Goal: Find specific page/section: Find specific page/section

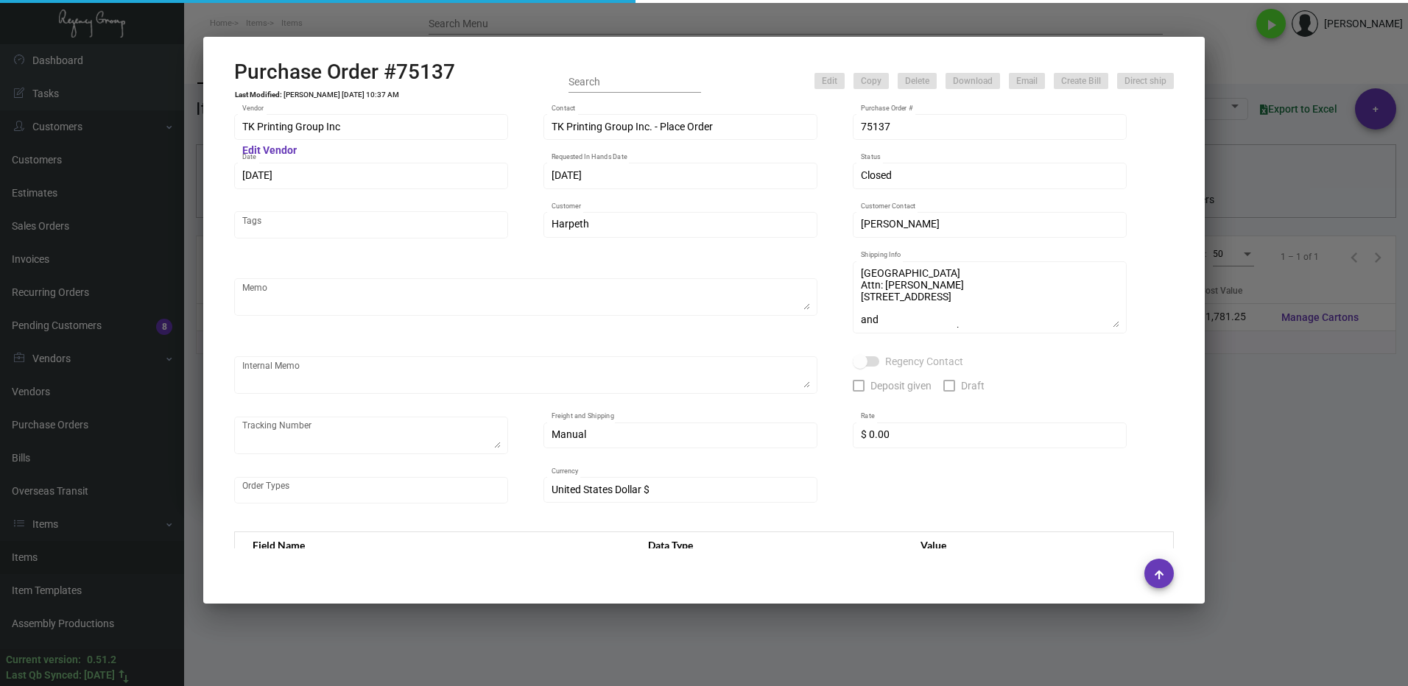
scroll to position [1031, 0]
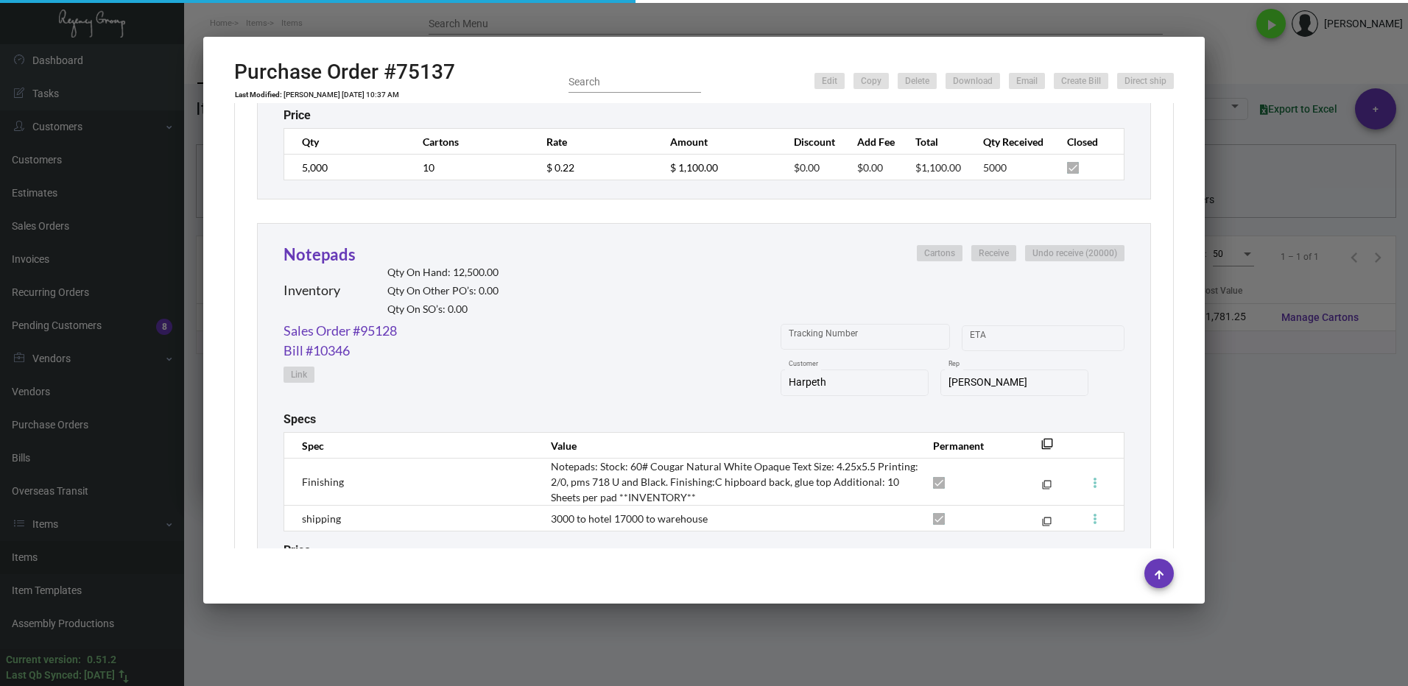
click at [1345, 471] on div at bounding box center [704, 343] width 1408 height 686
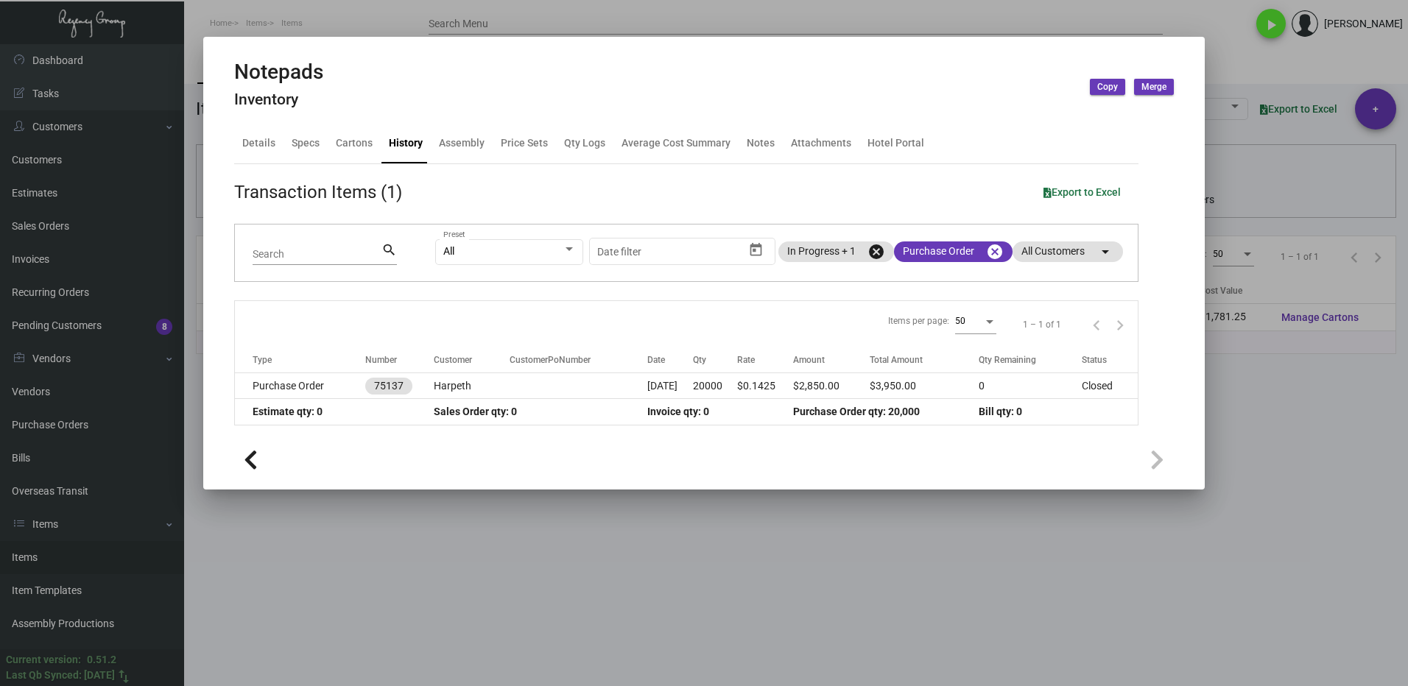
drag, startPoint x: 1278, startPoint y: 499, endPoint x: 719, endPoint y: 303, distance: 592.3
click at [1253, 490] on div at bounding box center [704, 343] width 1408 height 686
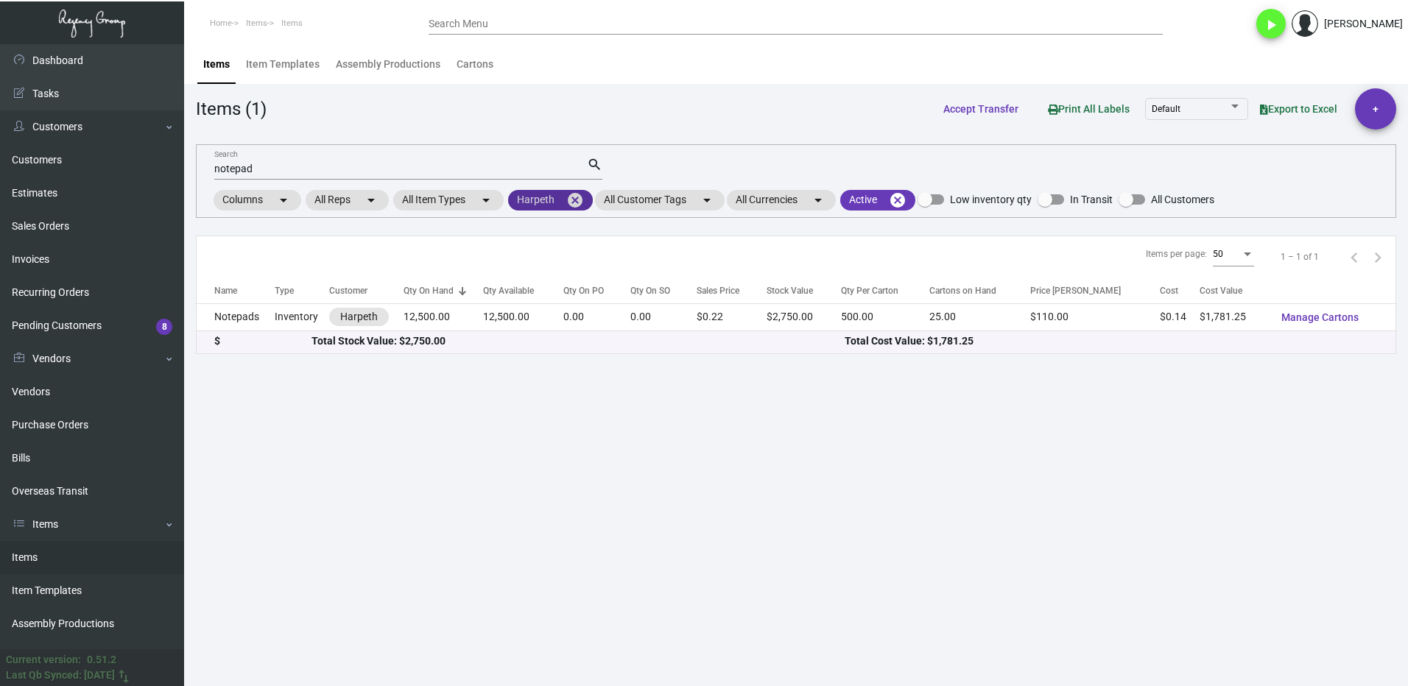
click at [580, 196] on mat-icon "cancel" at bounding box center [575, 200] width 18 height 18
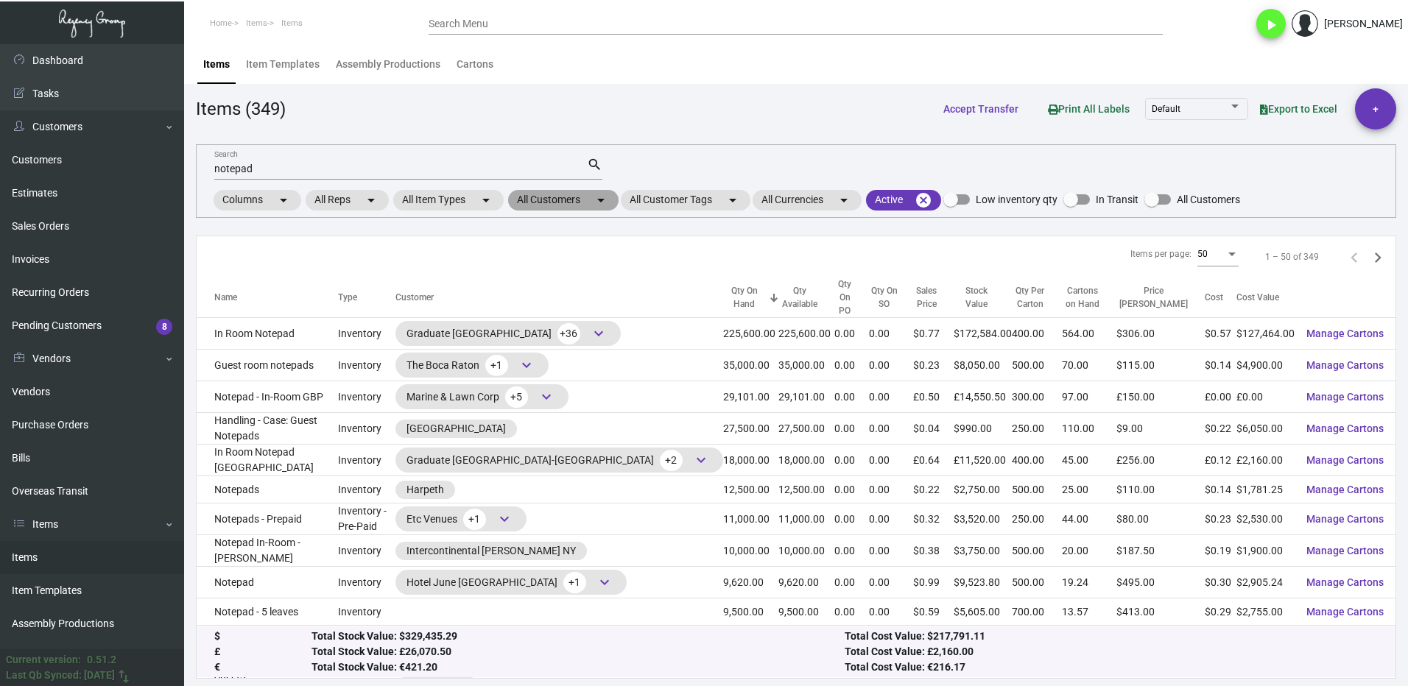
click at [549, 197] on mat-chip "All Customers arrow_drop_down" at bounding box center [563, 200] width 110 height 21
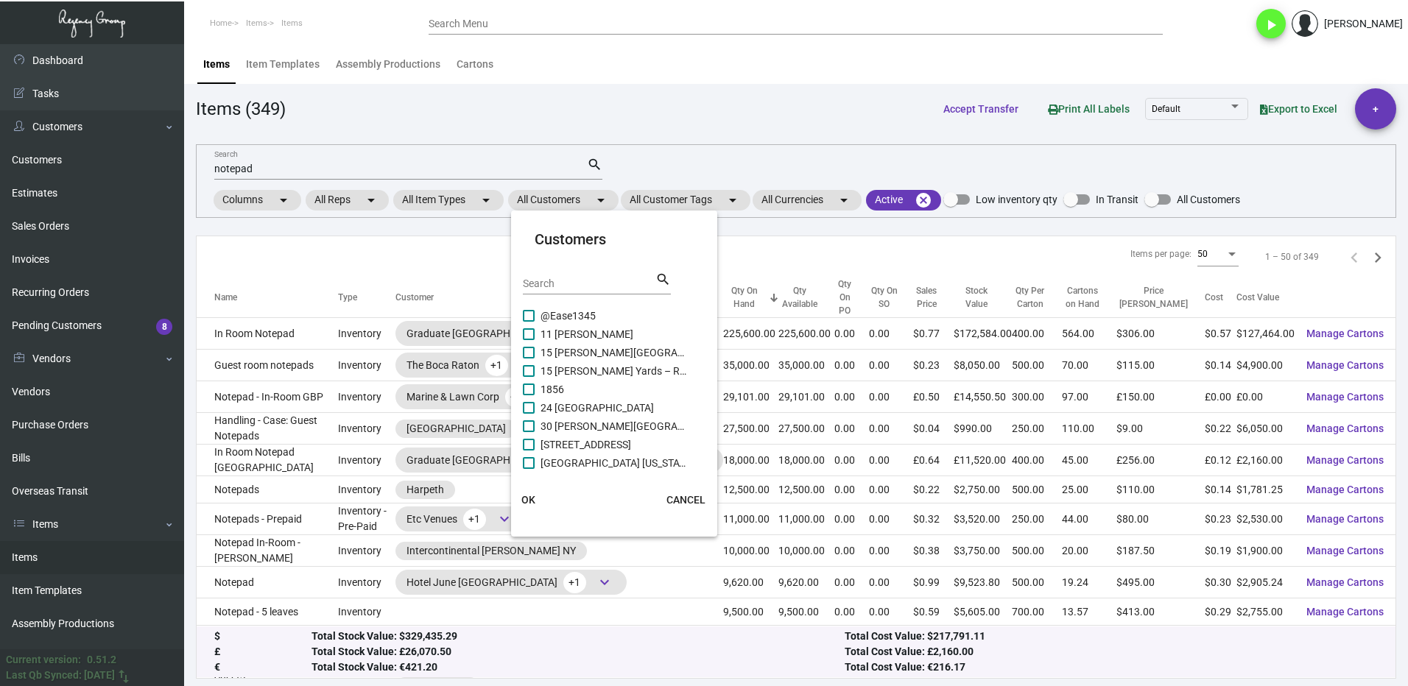
click at [569, 274] on div "Search" at bounding box center [589, 283] width 133 height 23
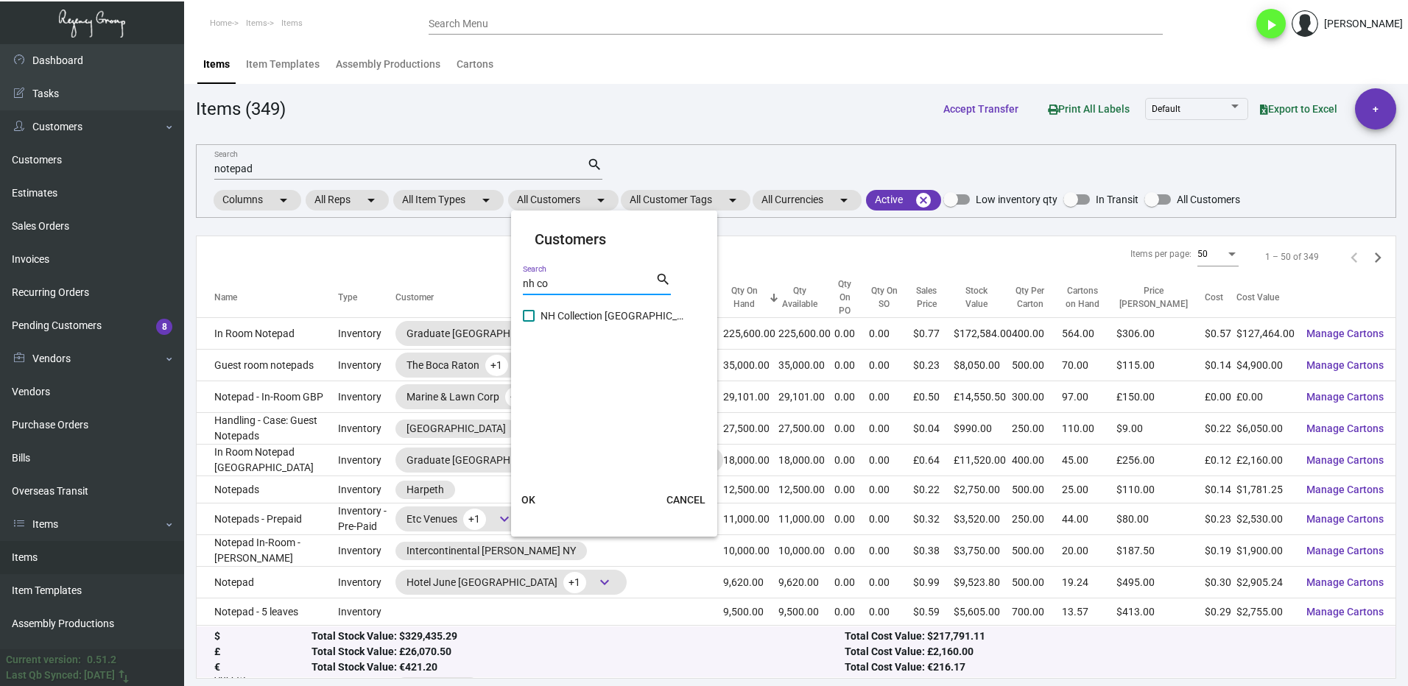
type input "nh co"
click at [549, 314] on span "NH Collection [GEOGRAPHIC_DATA]" at bounding box center [614, 316] width 147 height 18
click at [529, 322] on input "NH Collection [GEOGRAPHIC_DATA]" at bounding box center [528, 322] width 1 height 1
checkbox input "true"
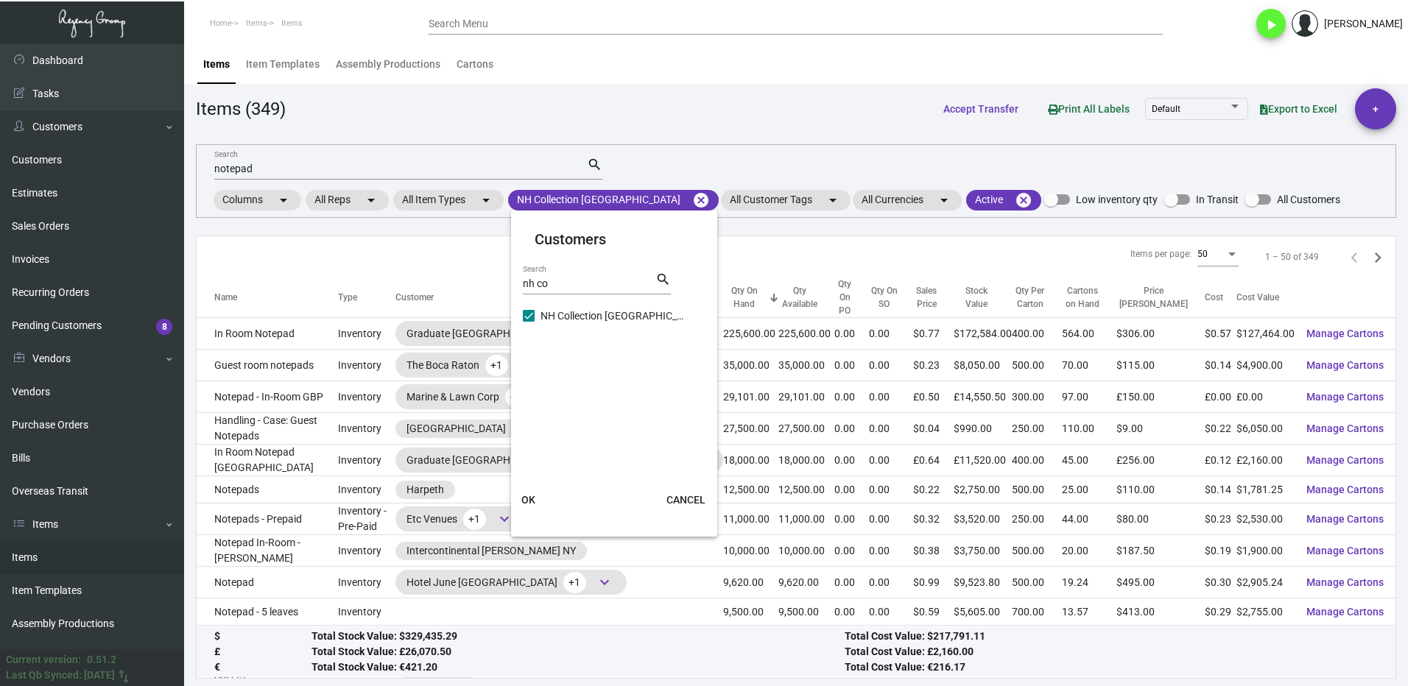
drag, startPoint x: 538, startPoint y: 496, endPoint x: 456, endPoint y: 401, distance: 124.8
click at [537, 496] on button "OK" at bounding box center [528, 500] width 47 height 27
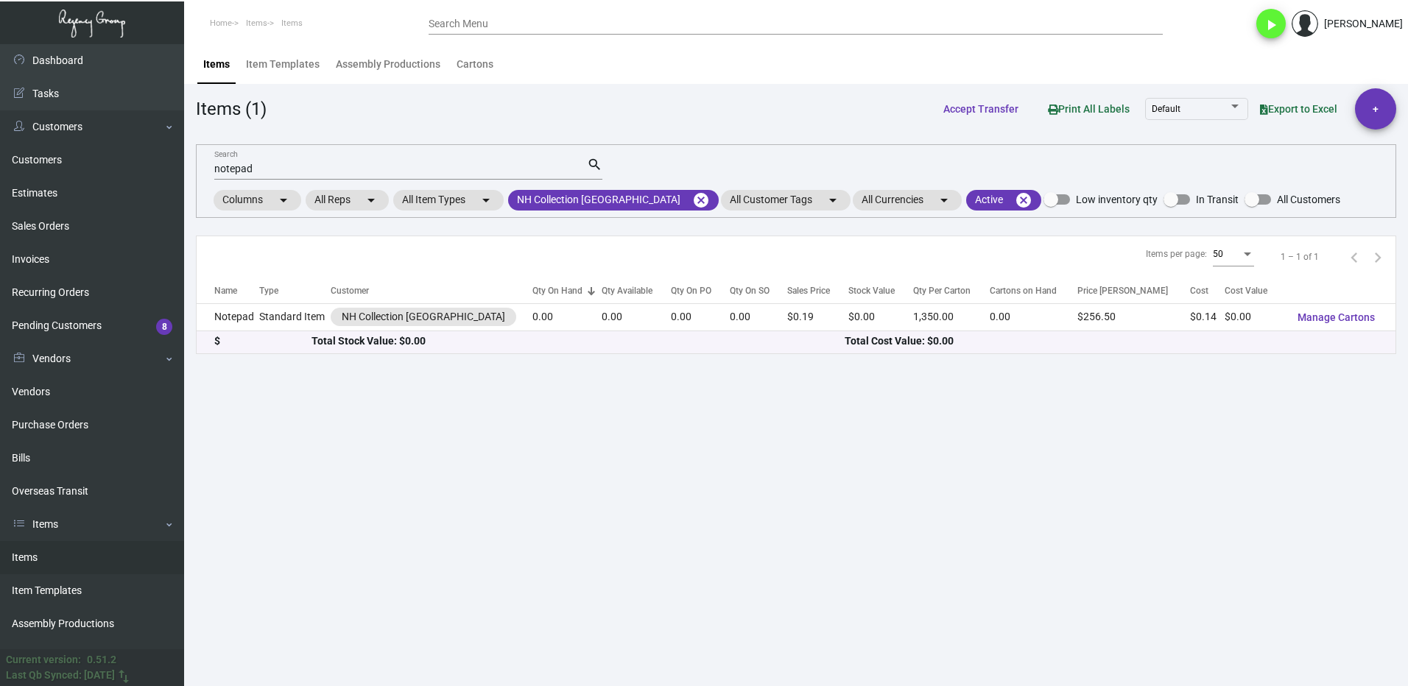
click at [306, 170] on input "notepad" at bounding box center [400, 169] width 373 height 12
type input "n"
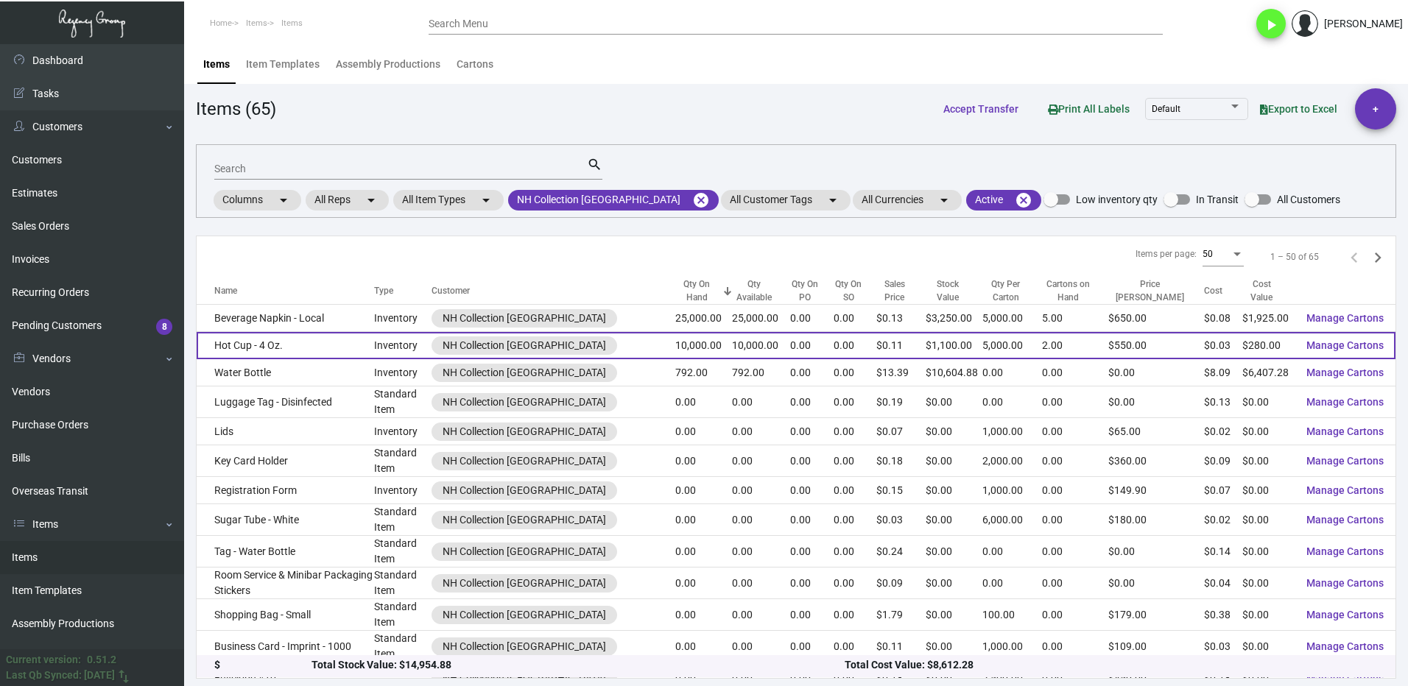
click at [326, 345] on td "Hot Cup - 4 Oz." at bounding box center [285, 345] width 177 height 27
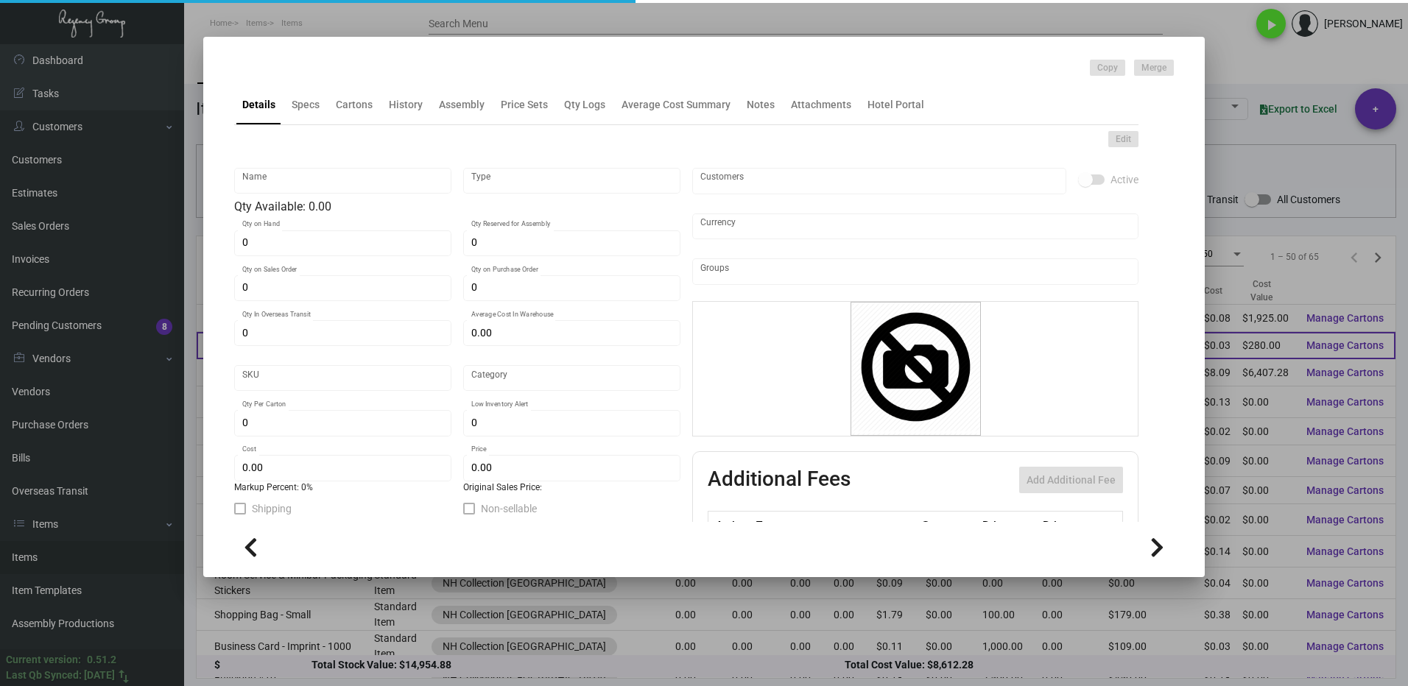
type input "Hot Cup - 4 Oz."
type input "Inventory"
type input "10,000"
type input "$ 0.0622"
type input "Overseas"
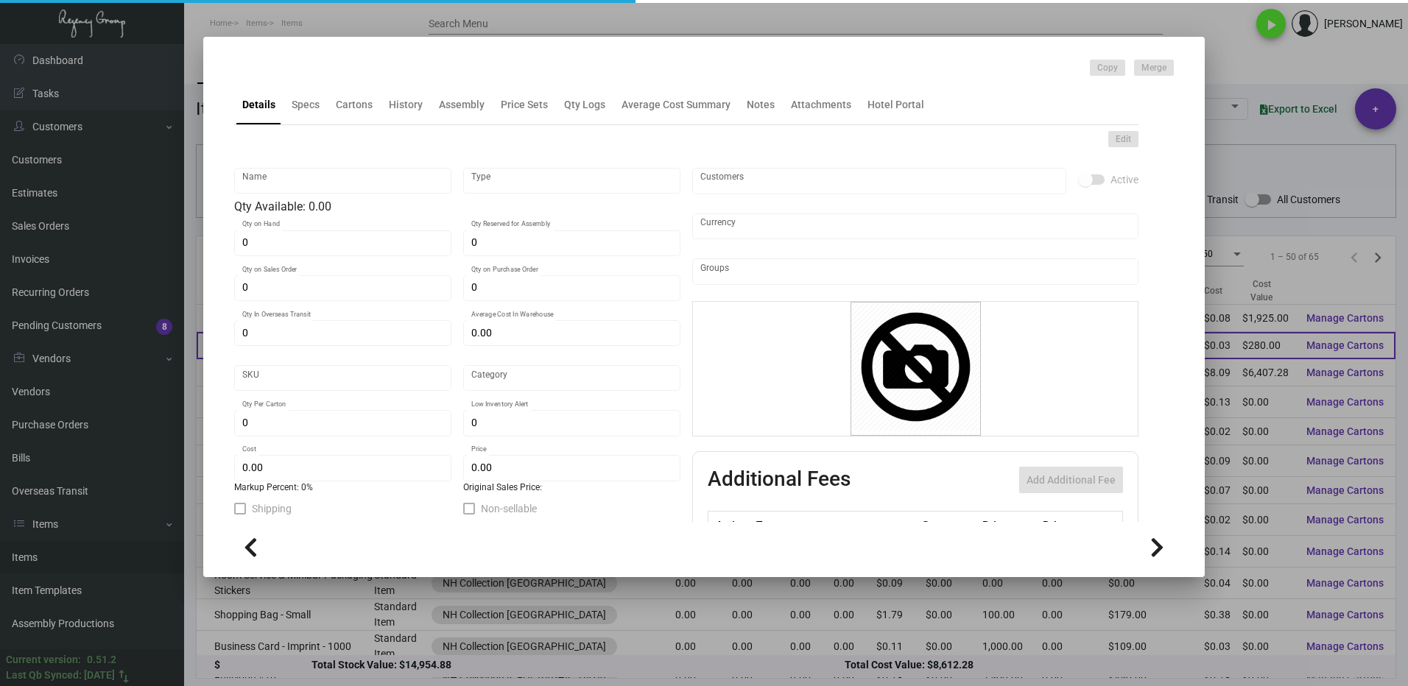
type input "5,000"
type input "$ 0.028"
type input "$ 0.11"
checkbox input "true"
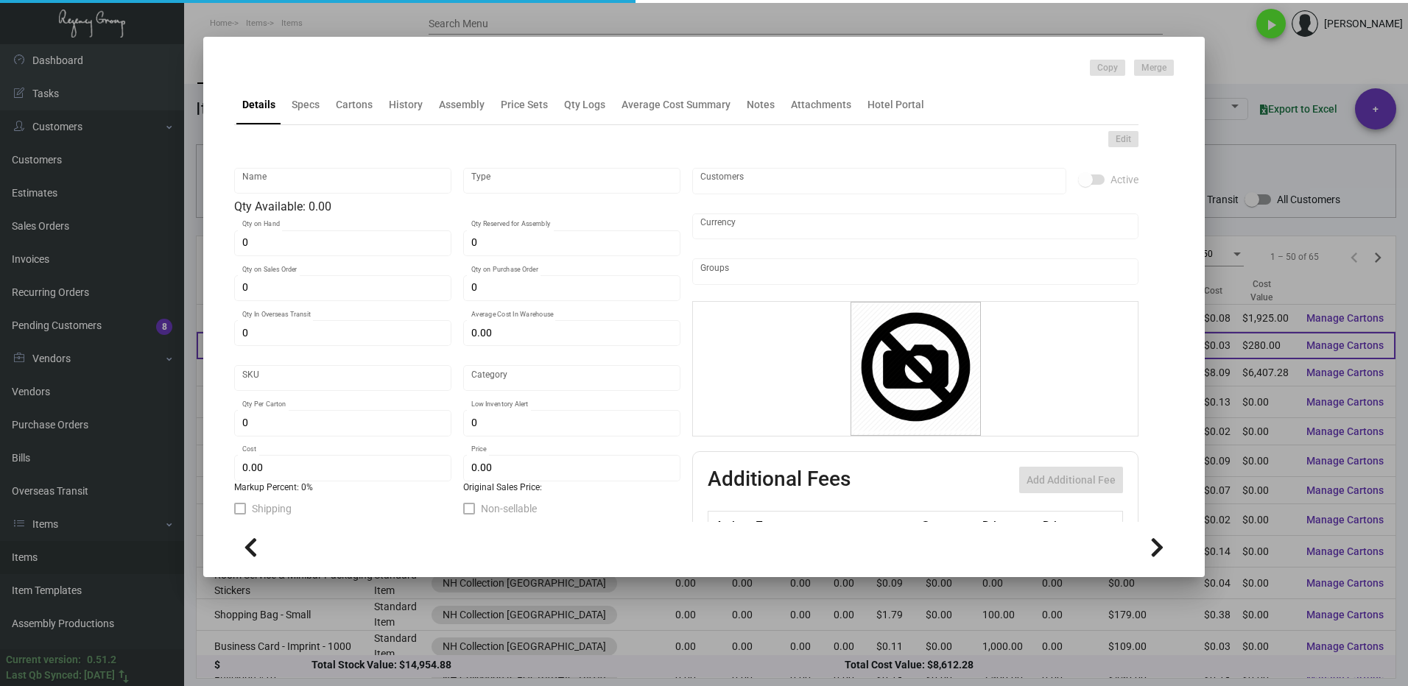
type input "United States Dollar $"
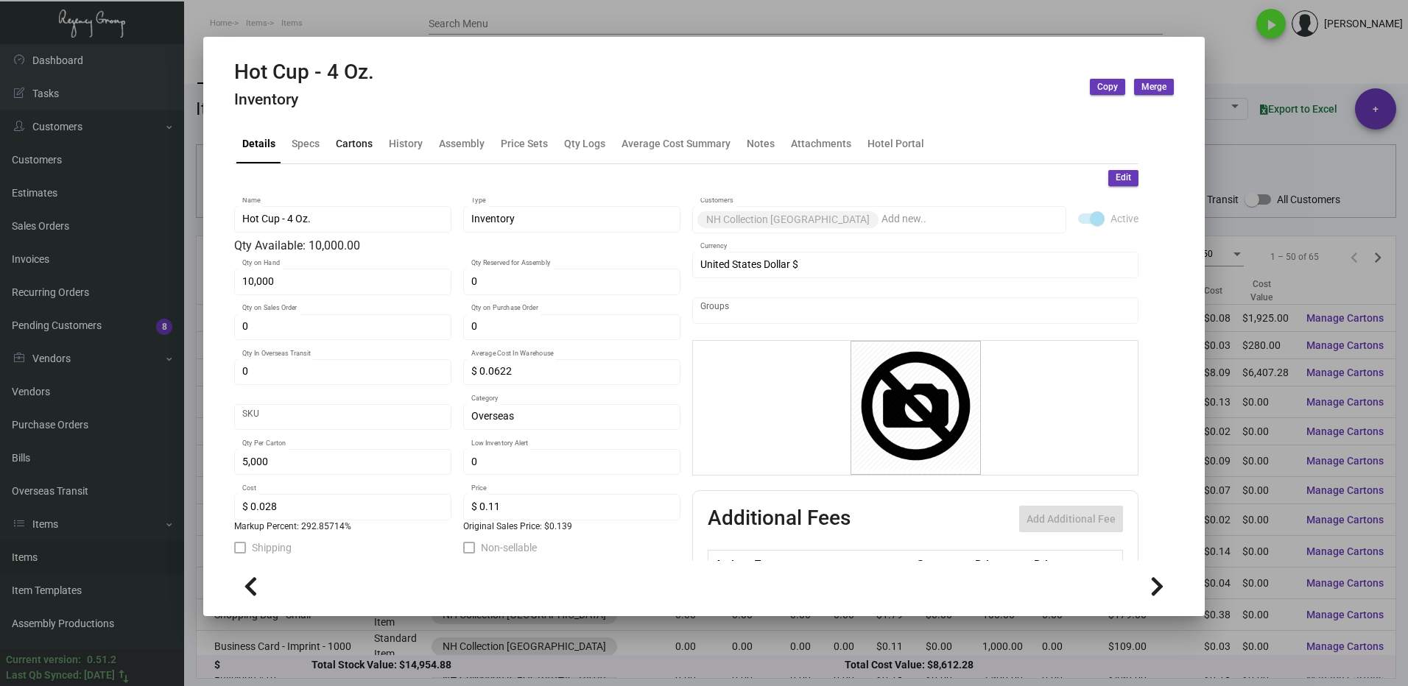
click at [349, 141] on div "Cartons" at bounding box center [354, 142] width 37 height 15
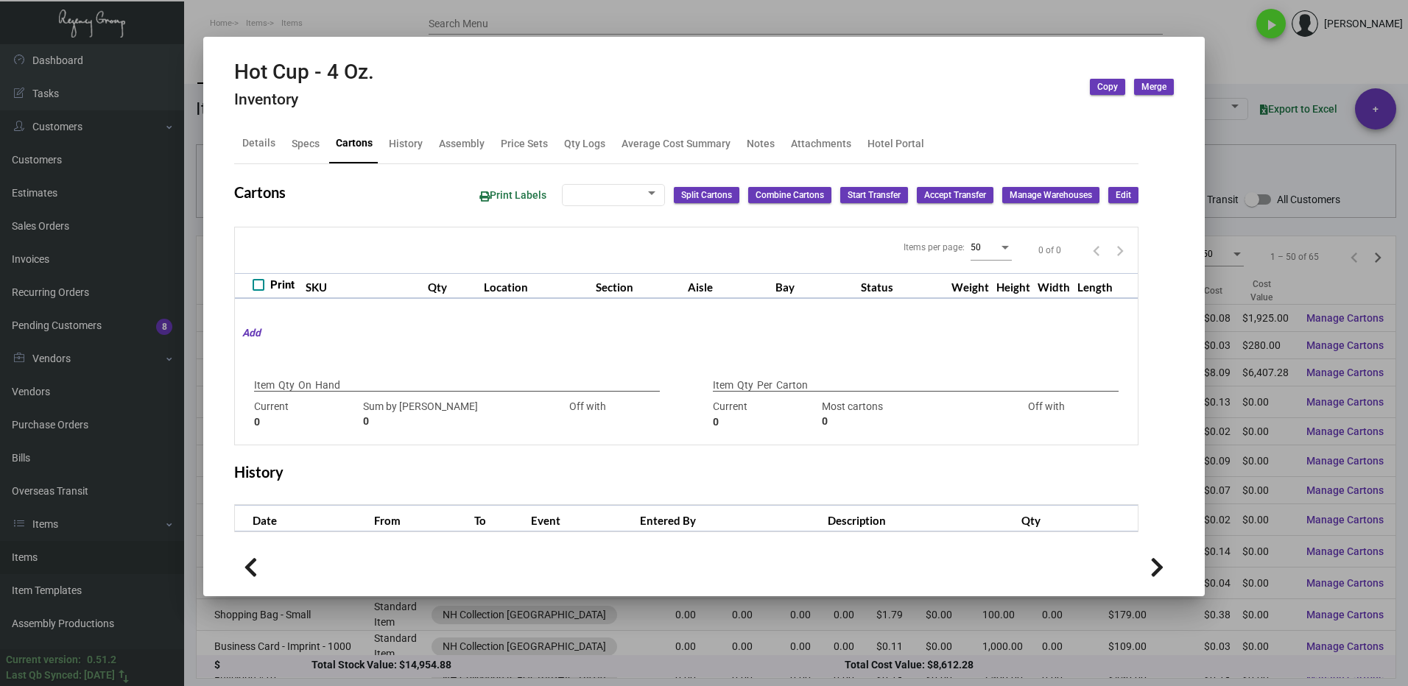
type input "10,000"
type input "10000"
type input "0"
type input "5,000"
type input "5000"
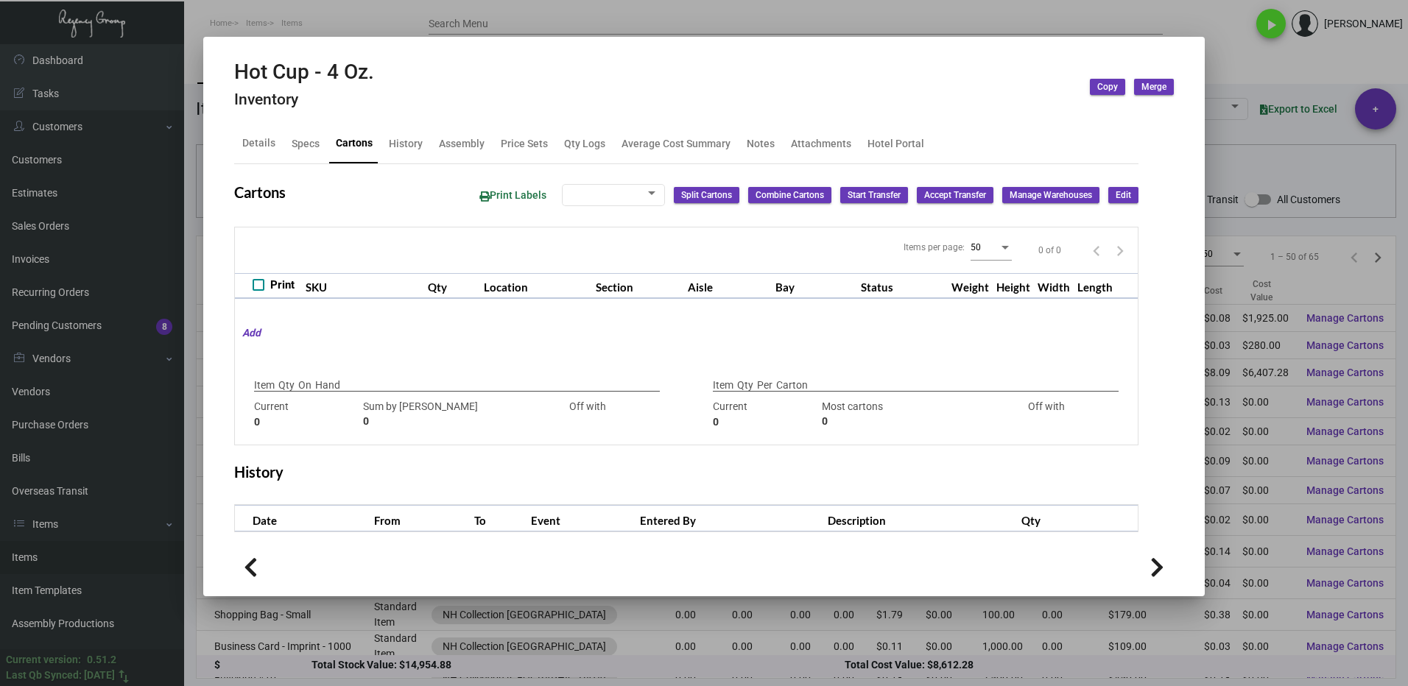
type input "0"
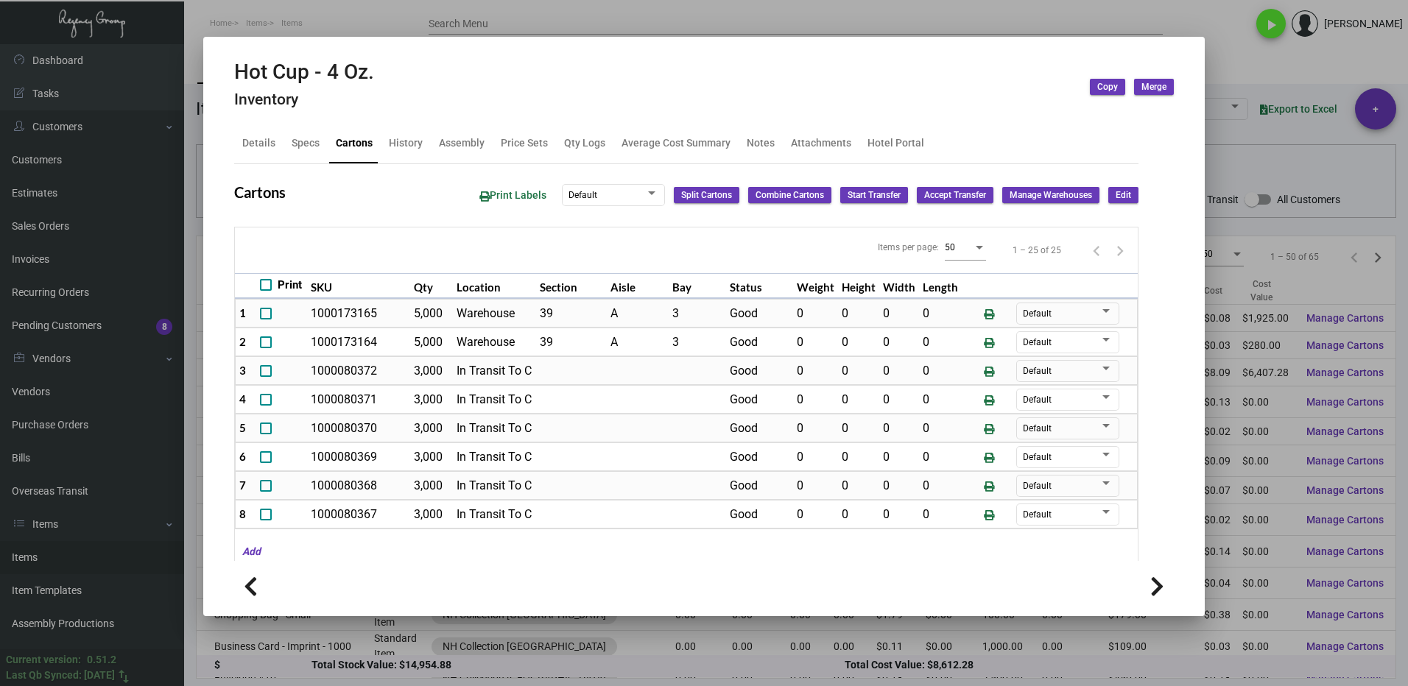
drag, startPoint x: 1228, startPoint y: 44, endPoint x: 1225, endPoint y: 59, distance: 15.2
click at [1229, 44] on div at bounding box center [704, 343] width 1408 height 686
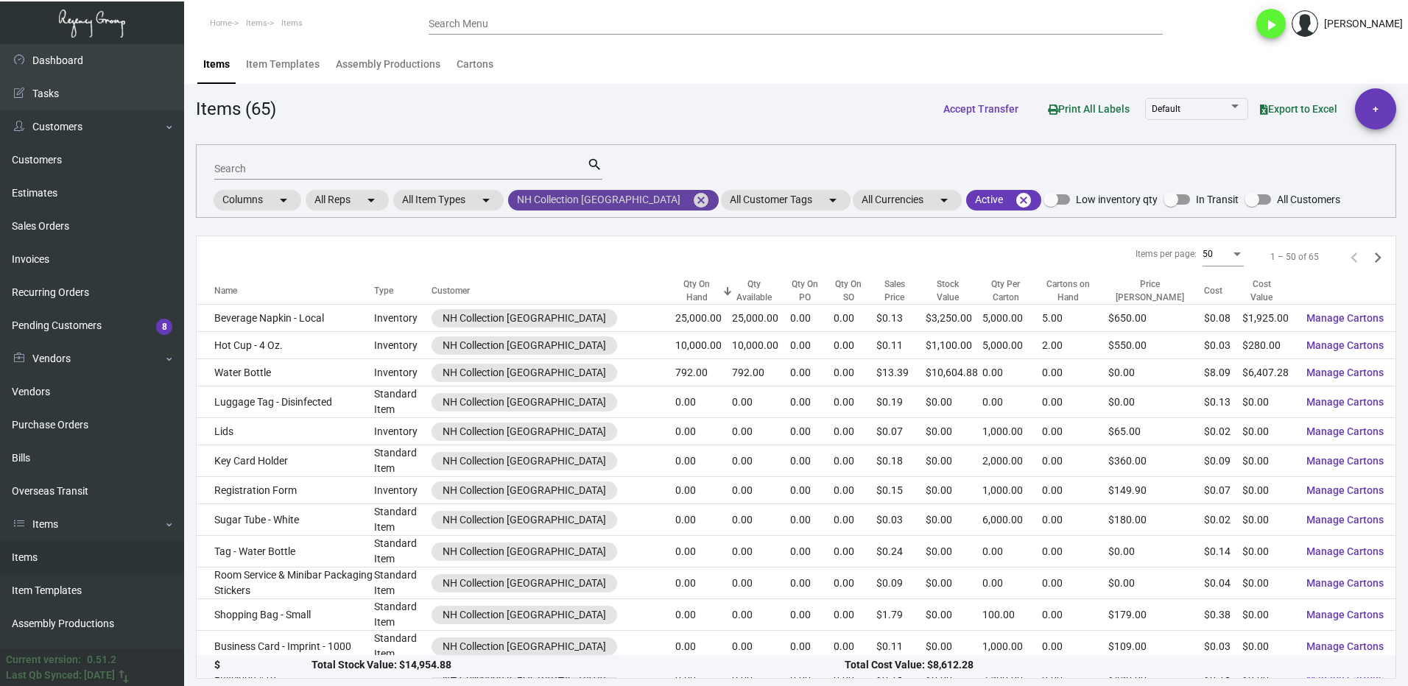
click at [692, 201] on mat-icon "cancel" at bounding box center [701, 200] width 18 height 18
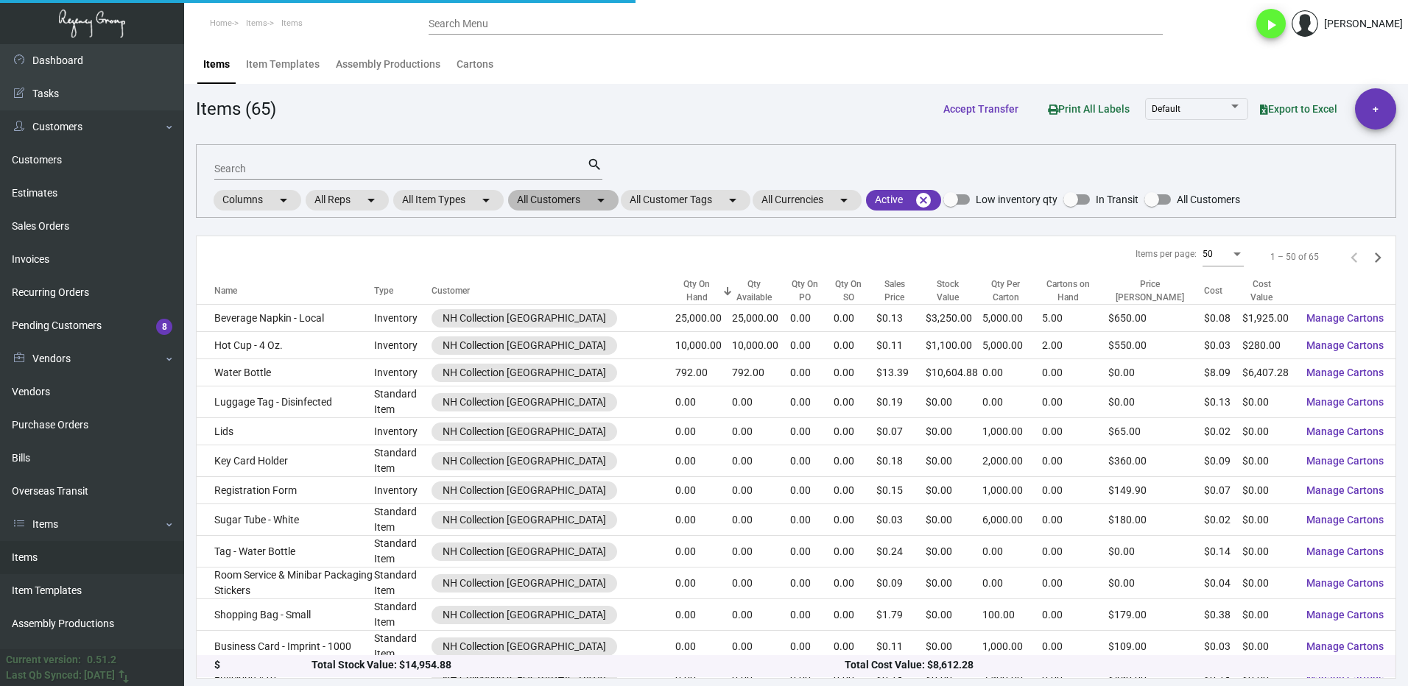
click at [584, 198] on mat-chip "All Customers arrow_drop_down" at bounding box center [563, 200] width 110 height 21
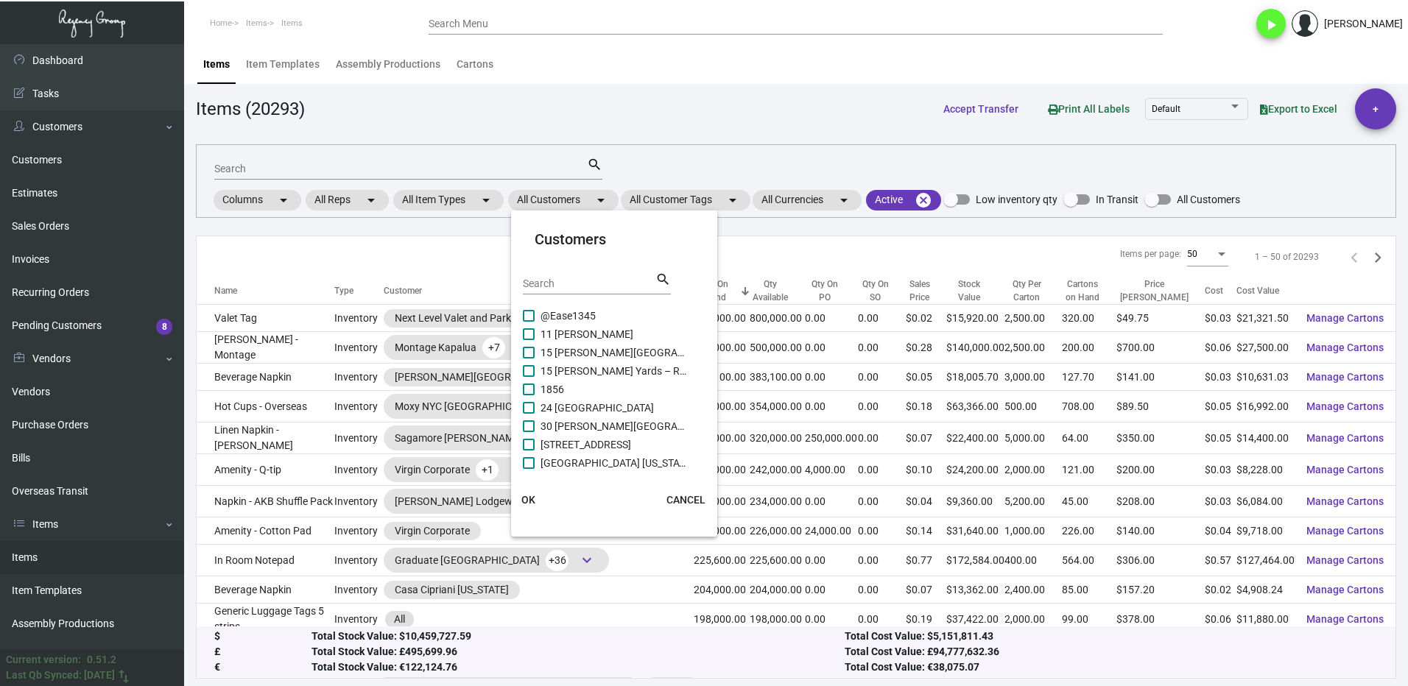
click at [574, 287] on input "Search" at bounding box center [589, 284] width 133 height 12
type input "ada"
click at [530, 322] on label "[GEOGRAPHIC_DATA]" at bounding box center [605, 316] width 165 height 18
click at [529, 322] on input "[GEOGRAPHIC_DATA]" at bounding box center [528, 322] width 1 height 1
checkbox input "true"
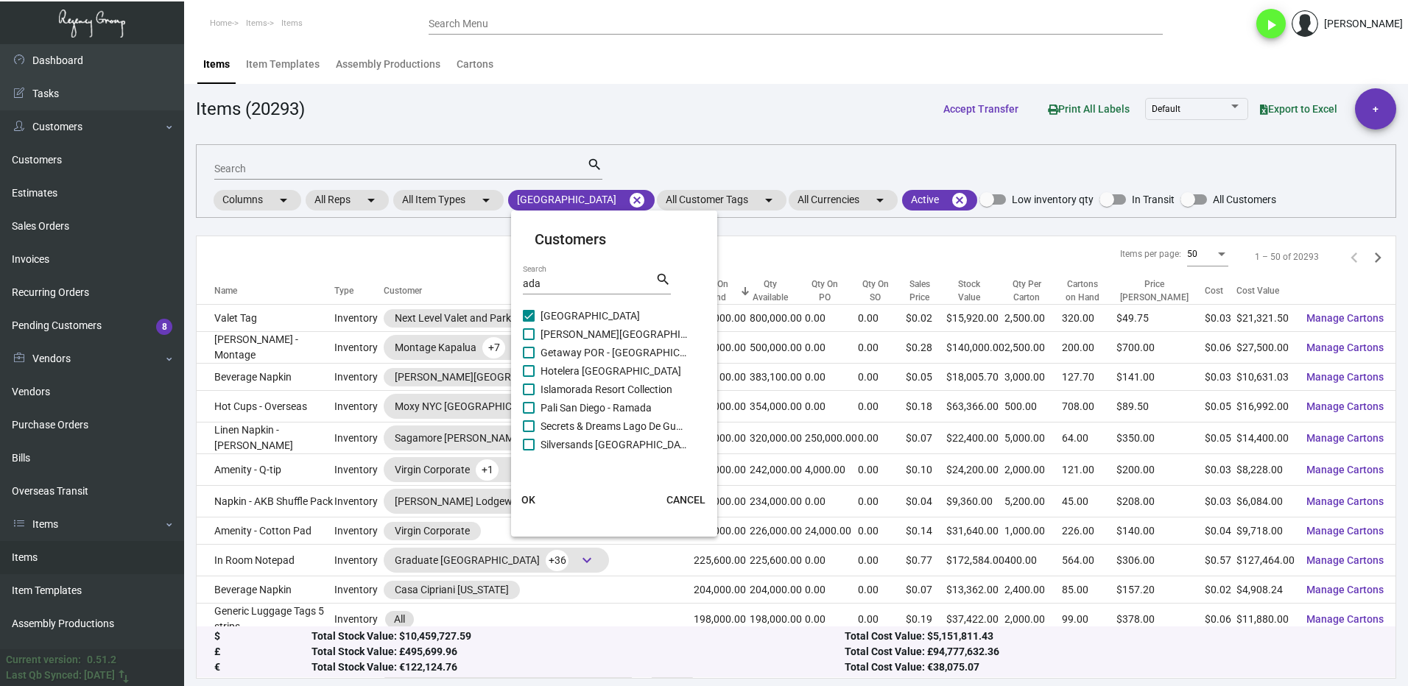
click at [533, 496] on span "OK" at bounding box center [528, 500] width 14 height 12
